Goal: Information Seeking & Learning: Stay updated

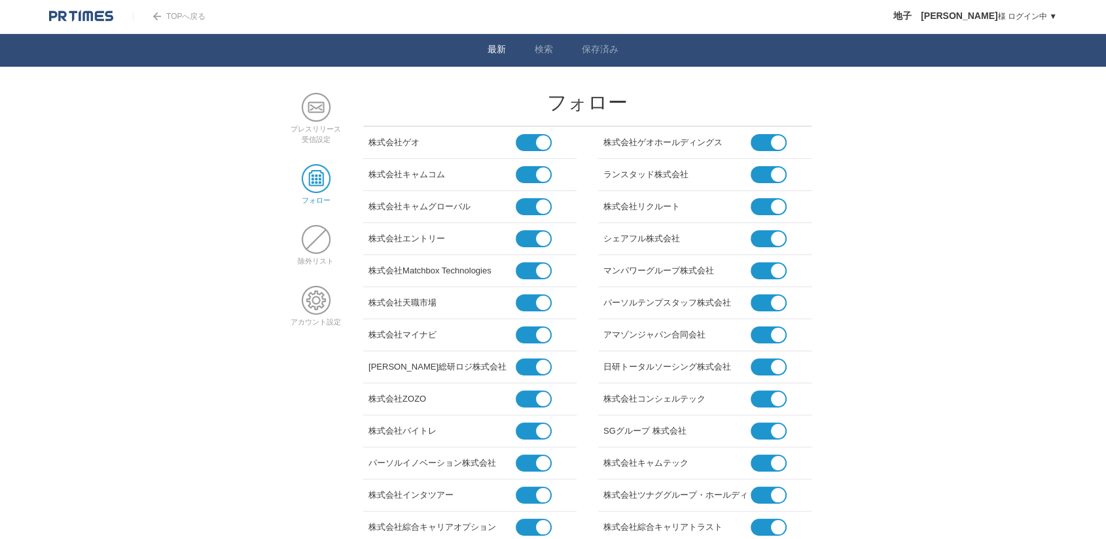
click at [495, 46] on link "最新" at bounding box center [497, 51] width 18 height 14
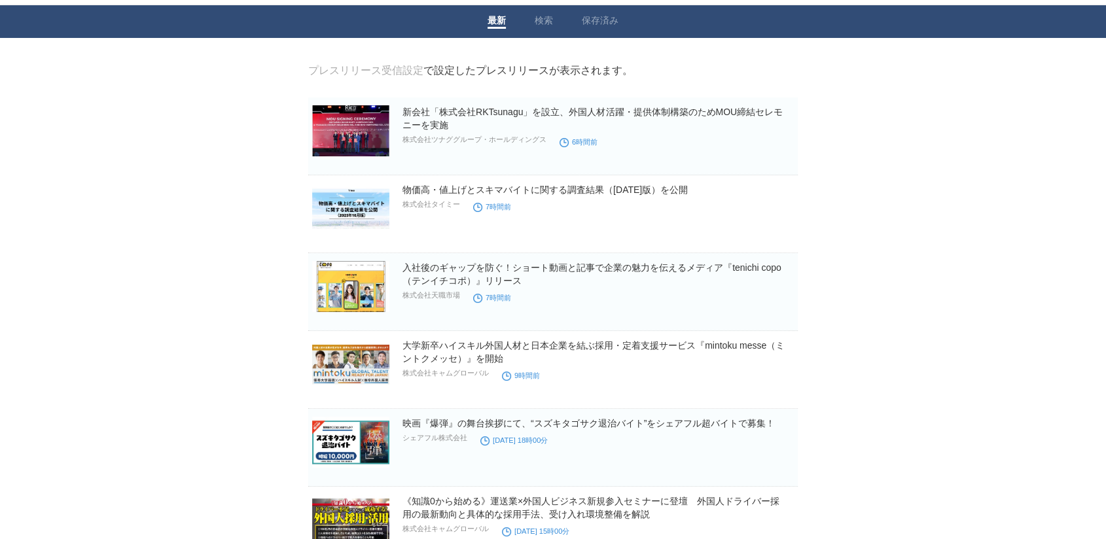
scroll to position [58, 0]
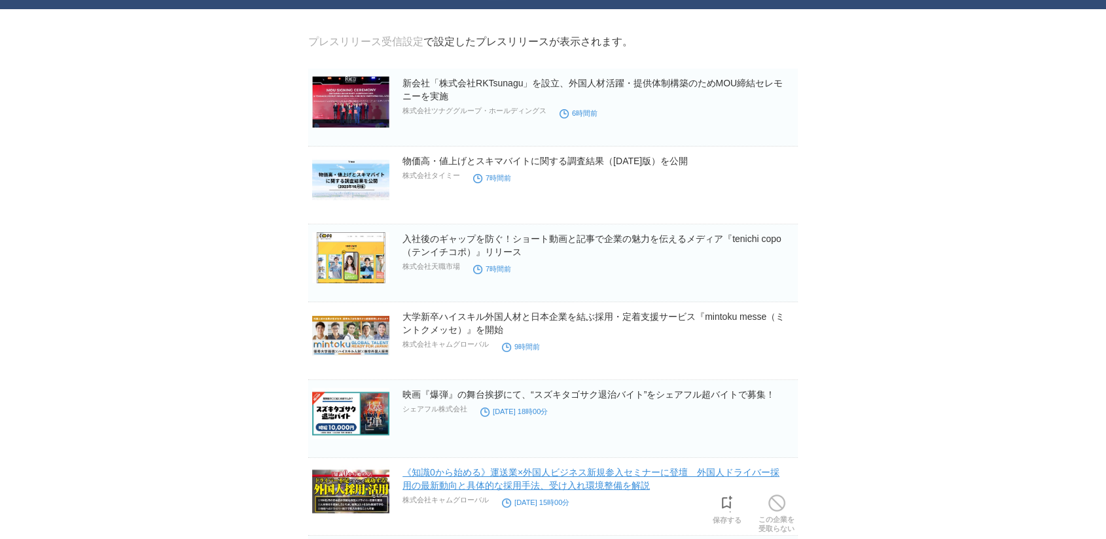
click at [517, 473] on link "《知識0から始める》運送業×外国人ビジネス新規参入セミナーに登壇　外国人ドライバー採用の最新動向と具体的な採用手法、受け入れ環境整備を解説" at bounding box center [591, 479] width 377 height 24
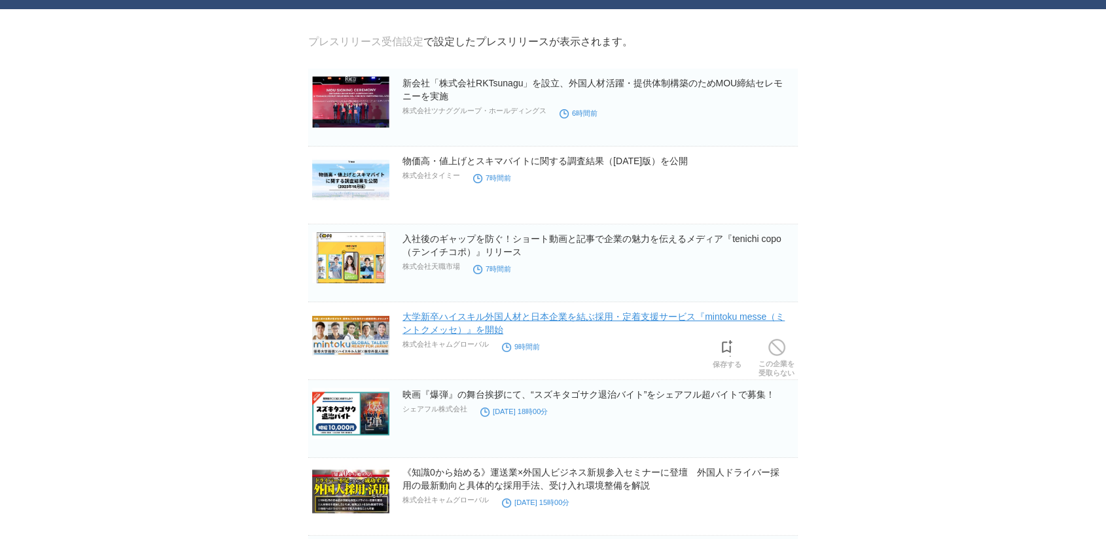
click at [489, 331] on link "大学新卒ハイスキル外国人材と日本企業を結ぶ採用・定着支援サービス『mintoku messe（ミントクメッセ）』を開始" at bounding box center [594, 324] width 382 height 24
click at [475, 247] on h2 "入社後のギャップを防ぐ！ショート動画と記事で企業の魅力を伝えるメディア『tenichi copo（テンイチコポ）』リリース" at bounding box center [599, 245] width 393 height 26
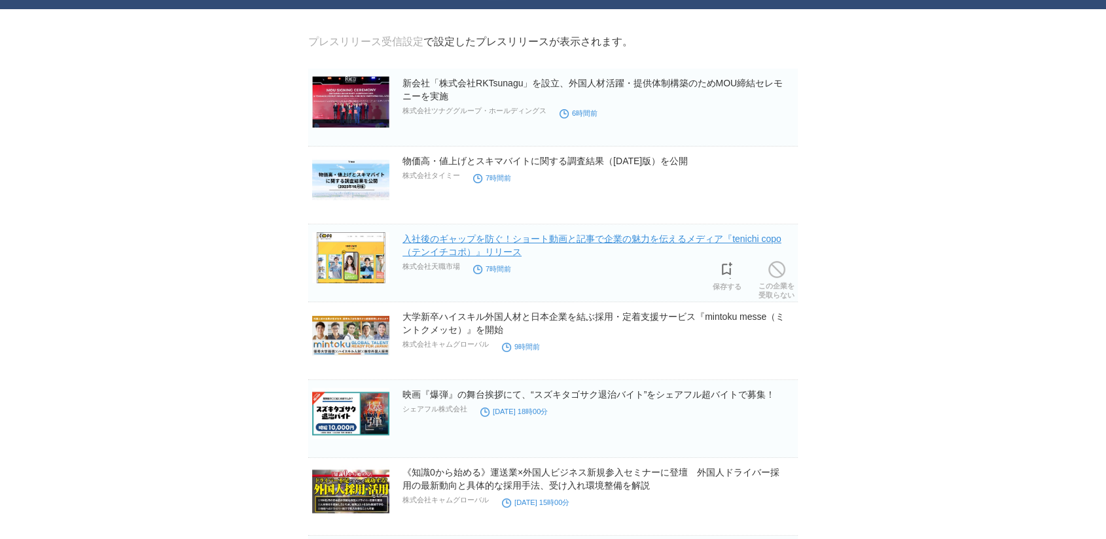
click at [473, 242] on link "入社後のギャップを防ぐ！ショート動画と記事で企業の魅力を伝えるメディア『tenichi copo（テンイチコポ）』リリース" at bounding box center [592, 246] width 379 height 24
